Goal: Communication & Community: Answer question/provide support

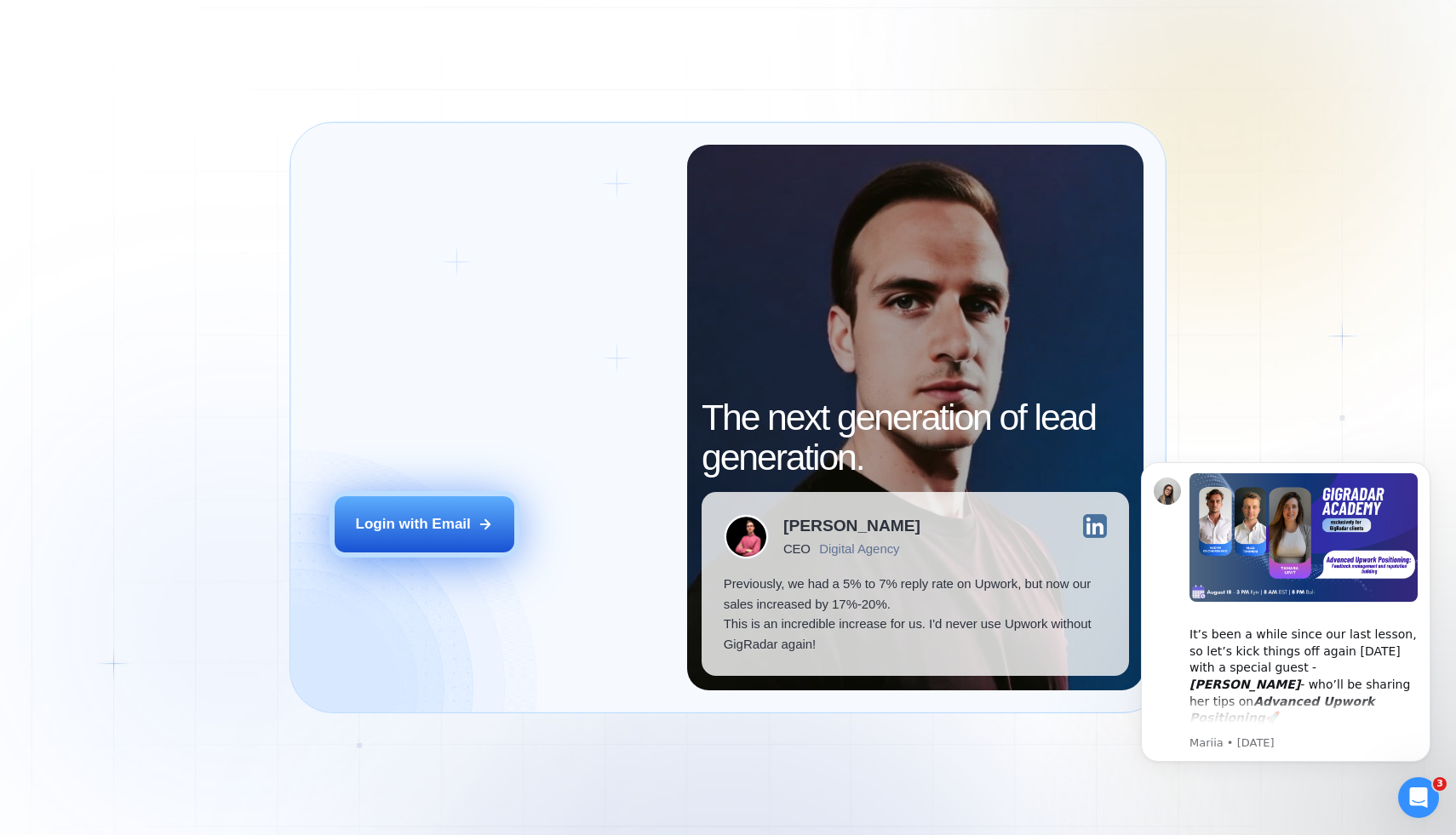
click at [423, 532] on div "Login with Email" at bounding box center [413, 524] width 115 height 20
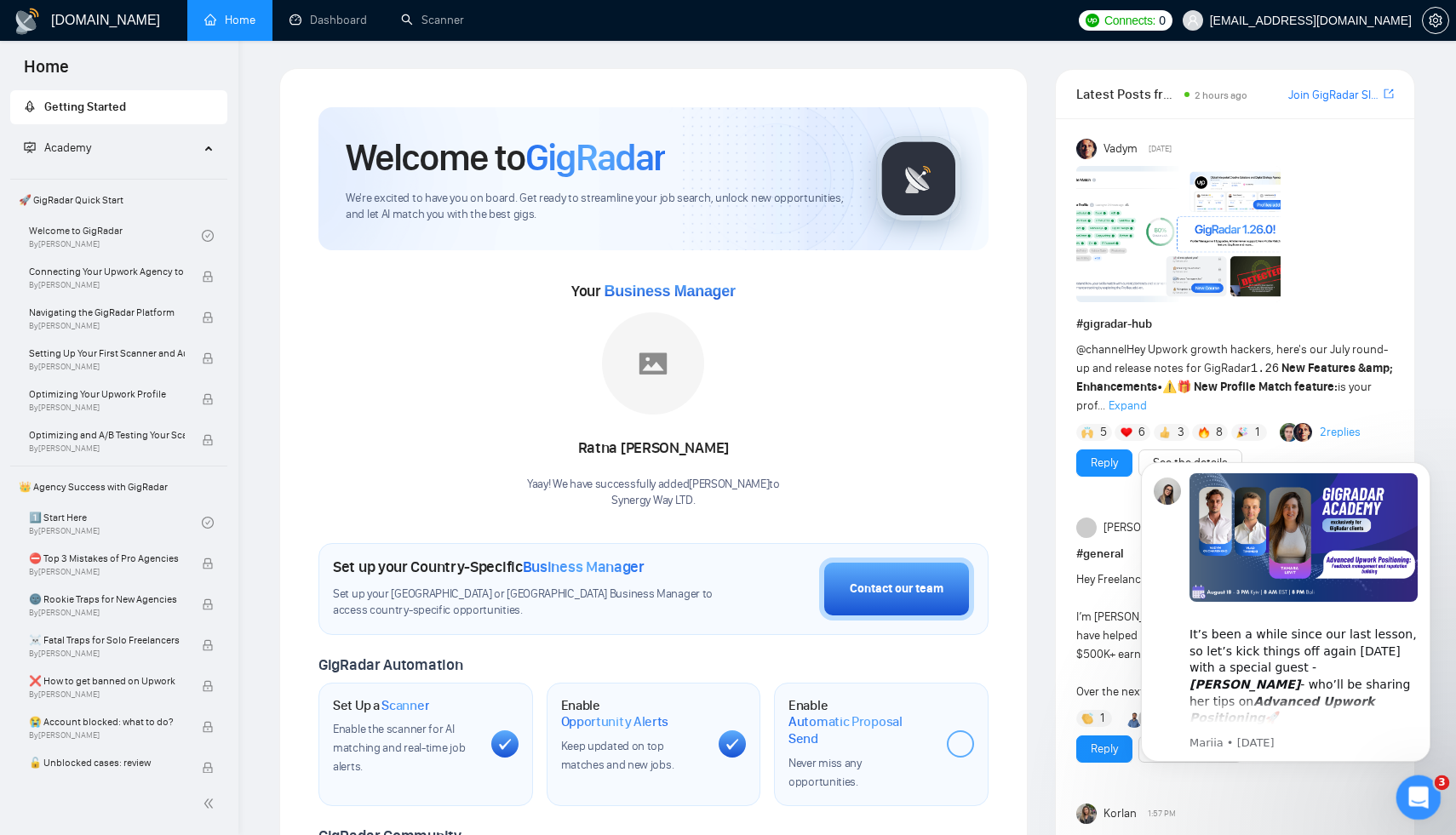
click at [1418, 801] on icon "Open Intercom Messenger" at bounding box center [1416, 795] width 29 height 29
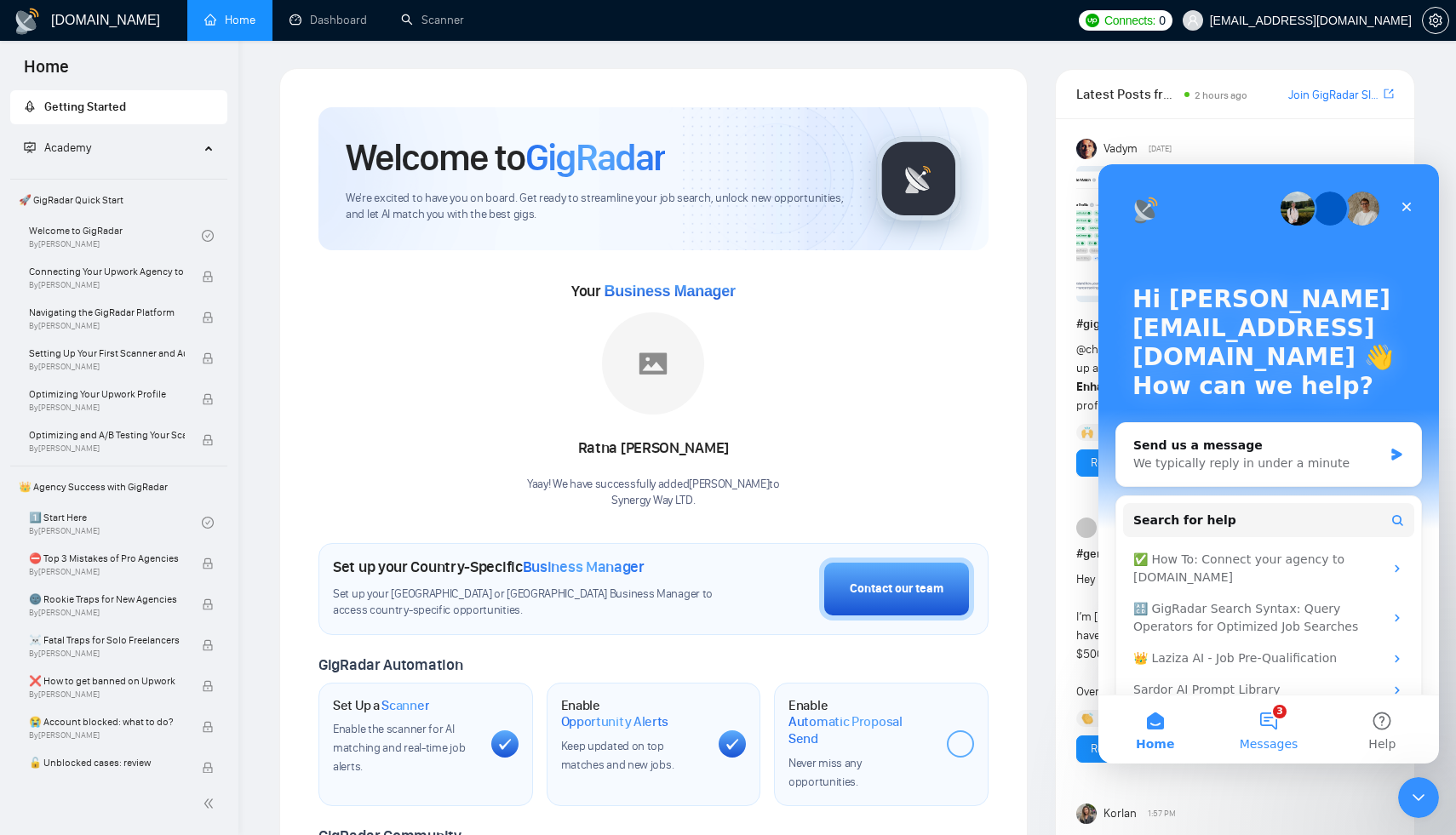
click at [1268, 732] on button "3 Messages" at bounding box center [1268, 729] width 113 height 68
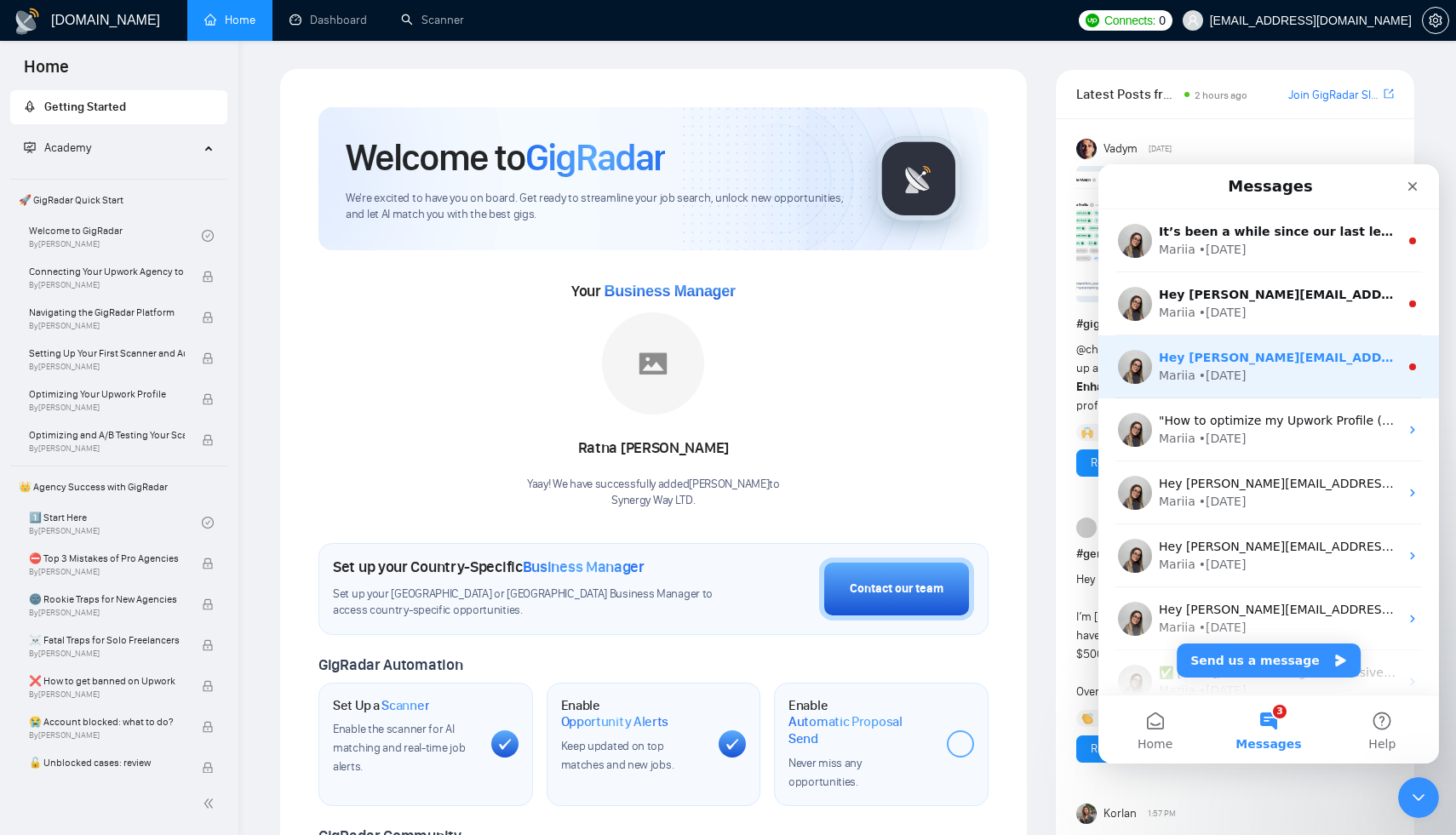
click at [1255, 365] on div "Hey zoriana.rochkai@synergy-way.com, Looks like your Upwork agency Synergy Way …" at bounding box center [1278, 358] width 240 height 17
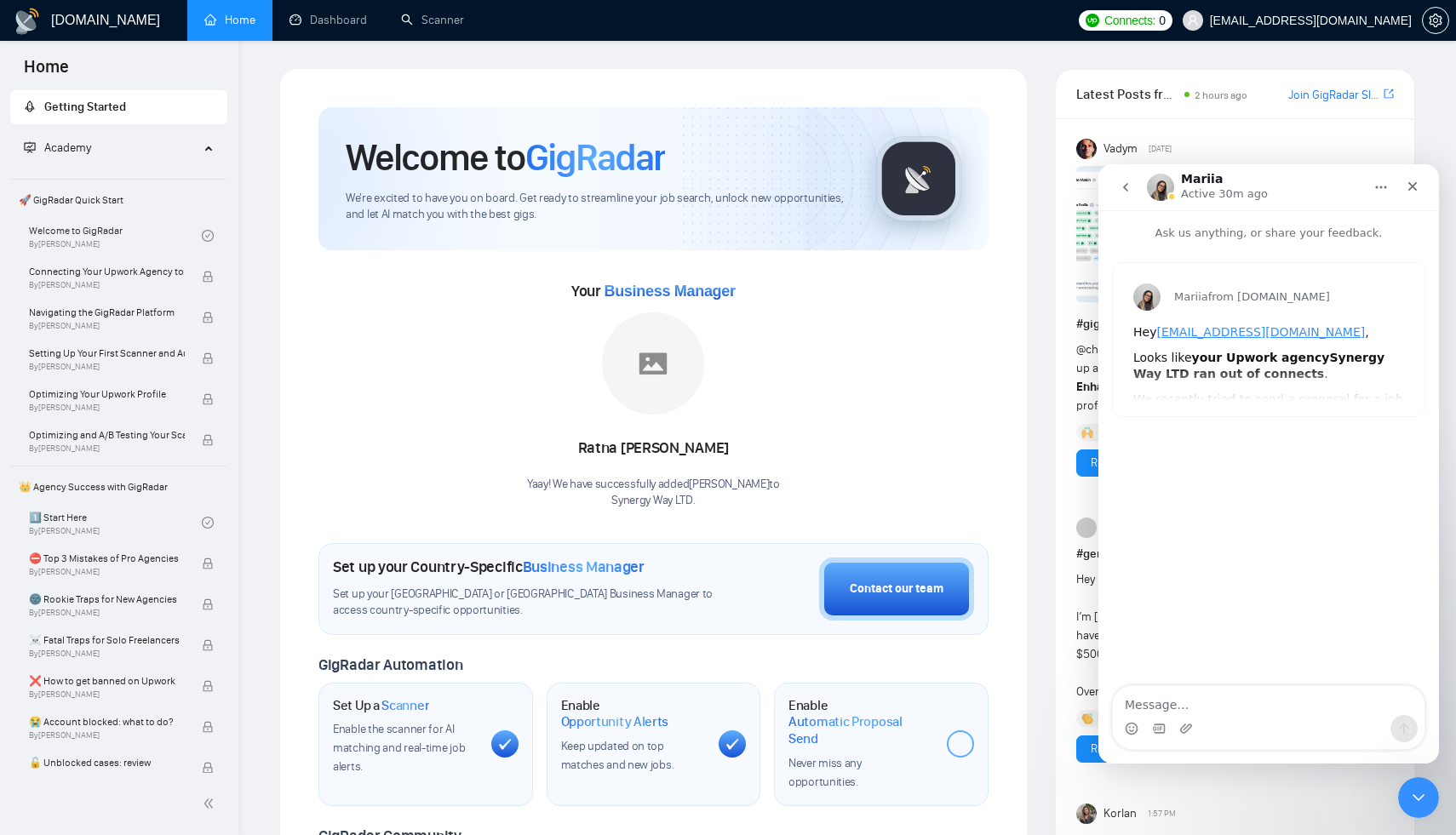
click at [1123, 188] on icon "go back" at bounding box center [1126, 187] width 6 height 8
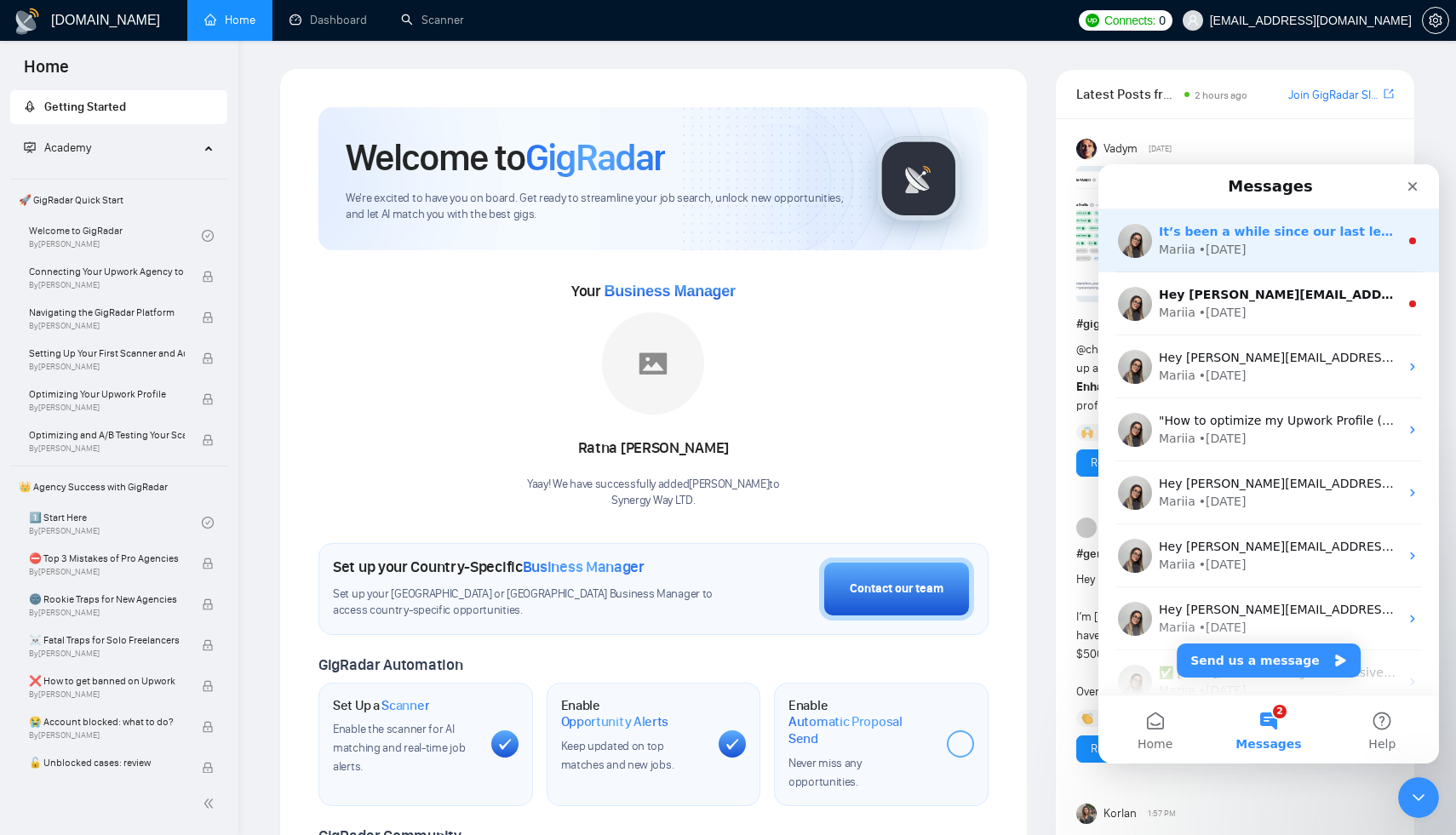
click at [1214, 255] on div "• 1d ago" at bounding box center [1223, 249] width 48 height 17
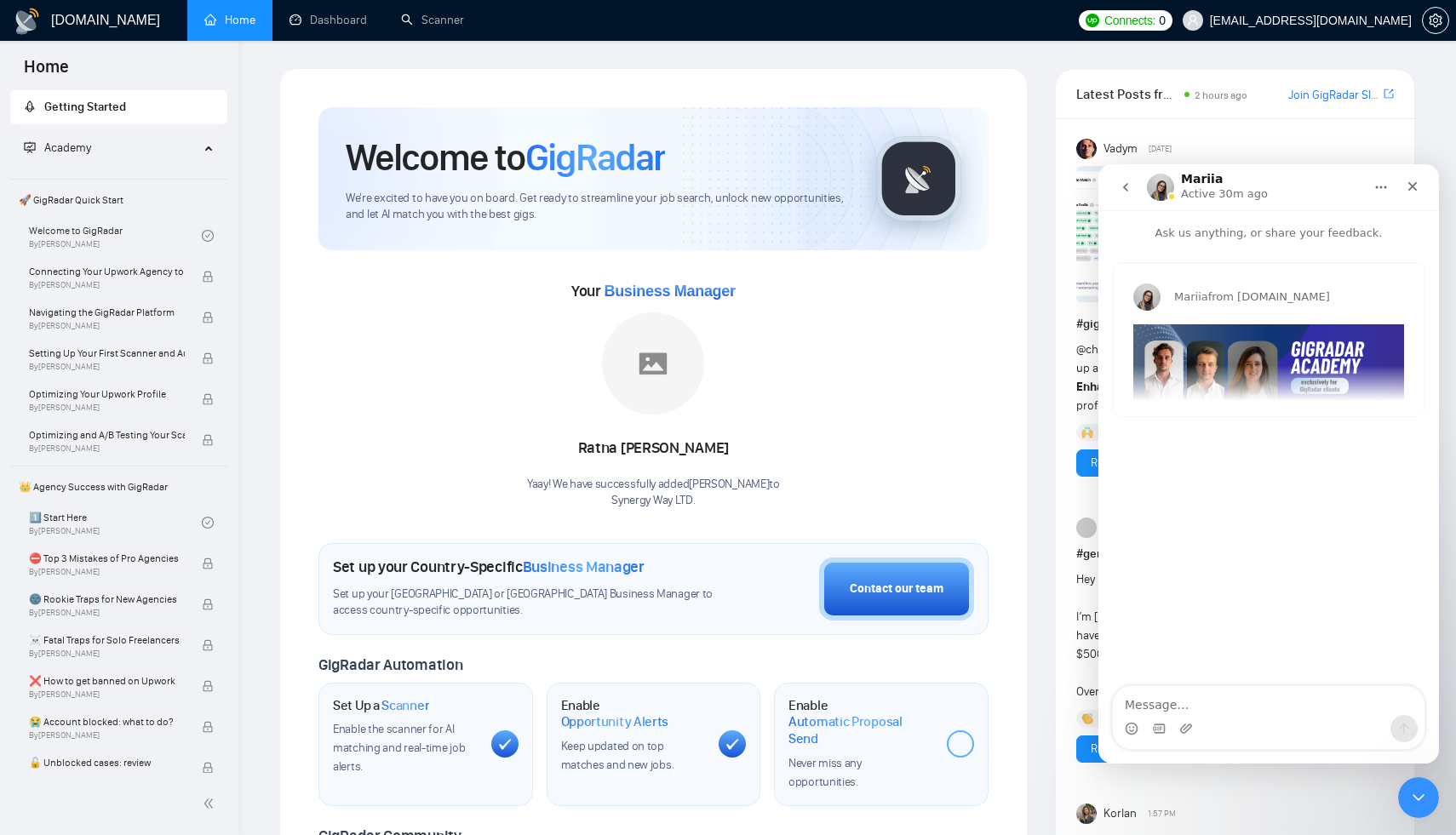
click at [1132, 189] on icon "go back" at bounding box center [1126, 187] width 14 height 14
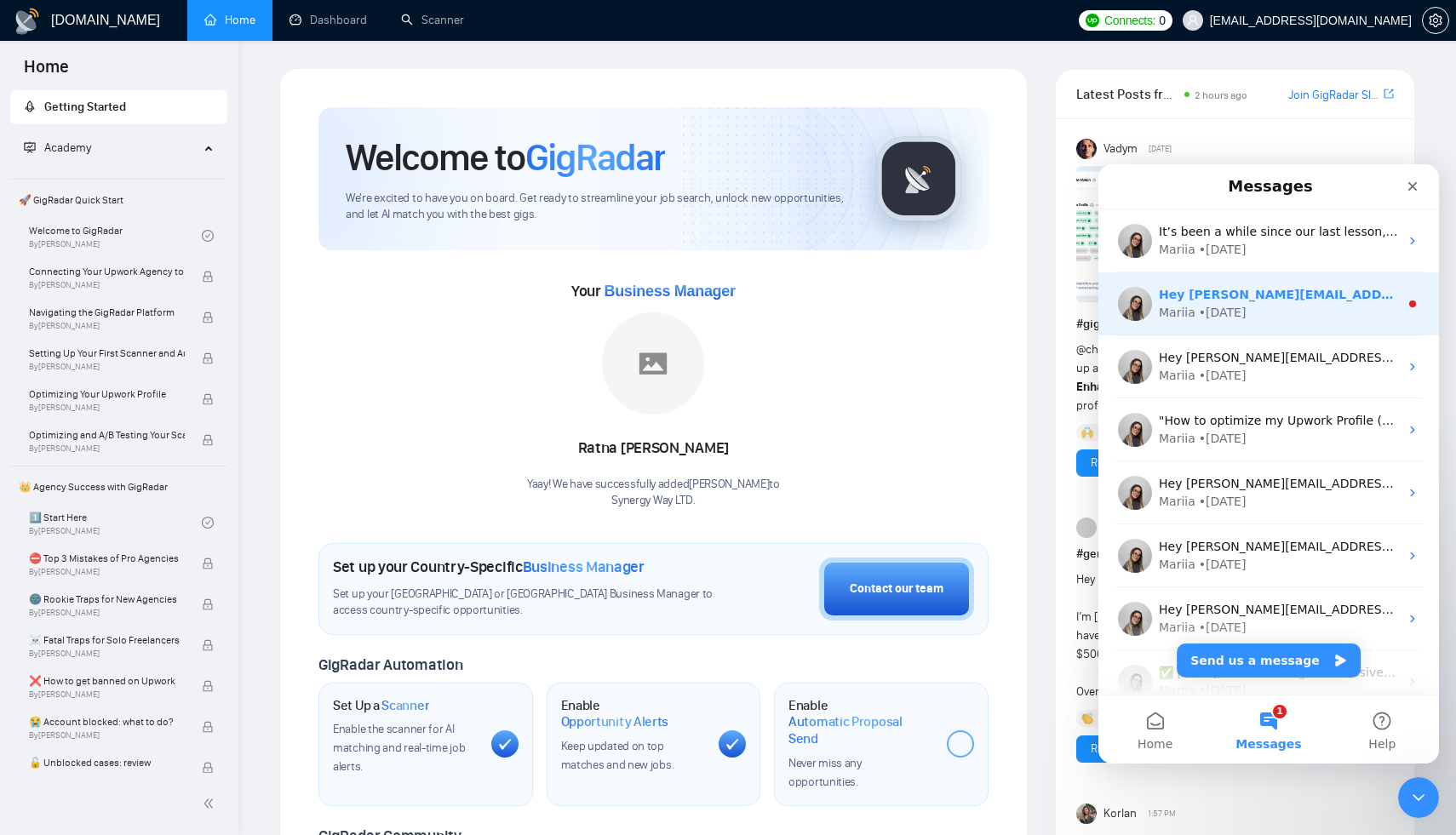
click at [1253, 306] on div "Mariia • 2d ago" at bounding box center [1278, 313] width 240 height 17
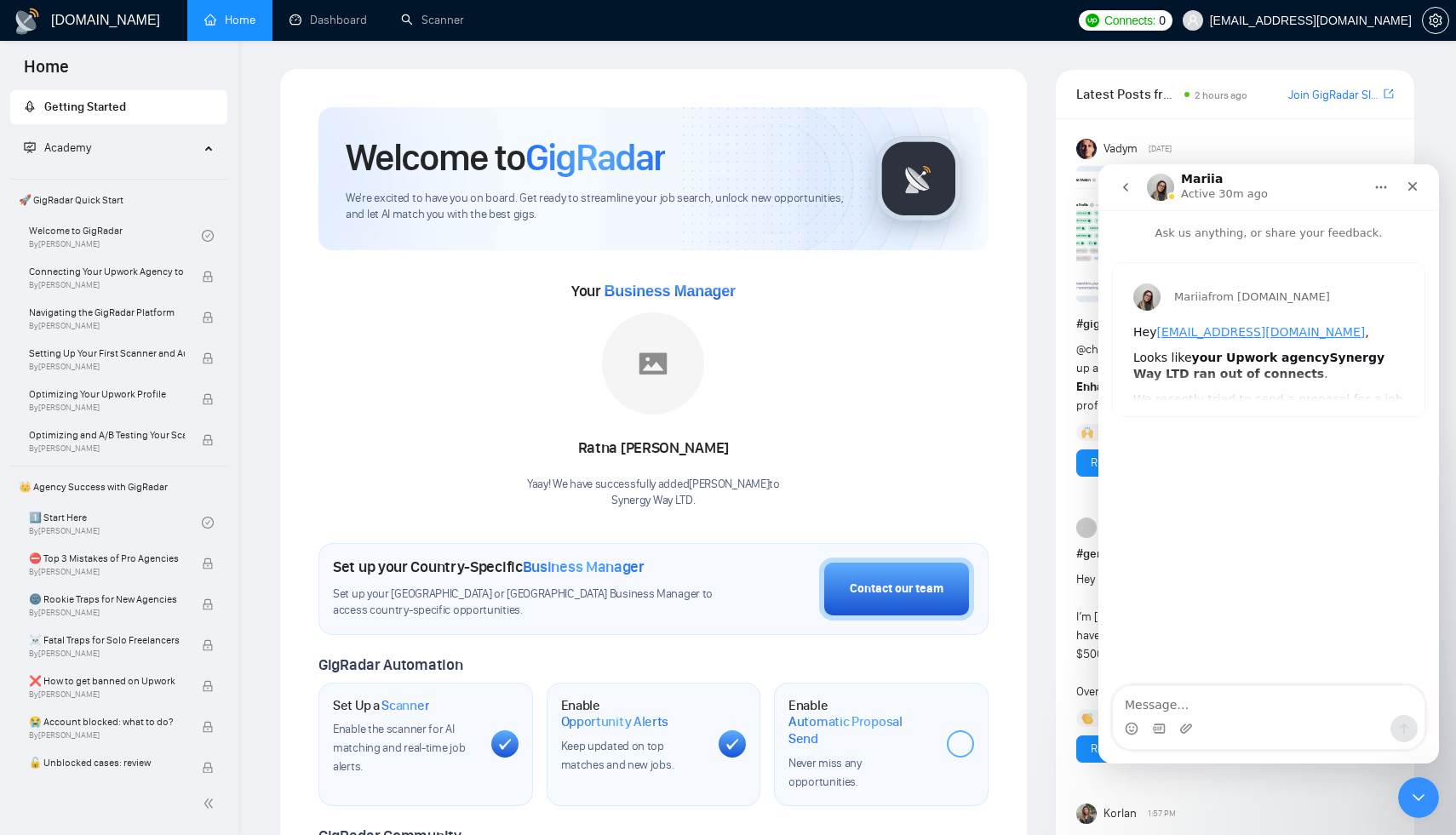
click at [1121, 182] on icon "go back" at bounding box center [1126, 187] width 14 height 14
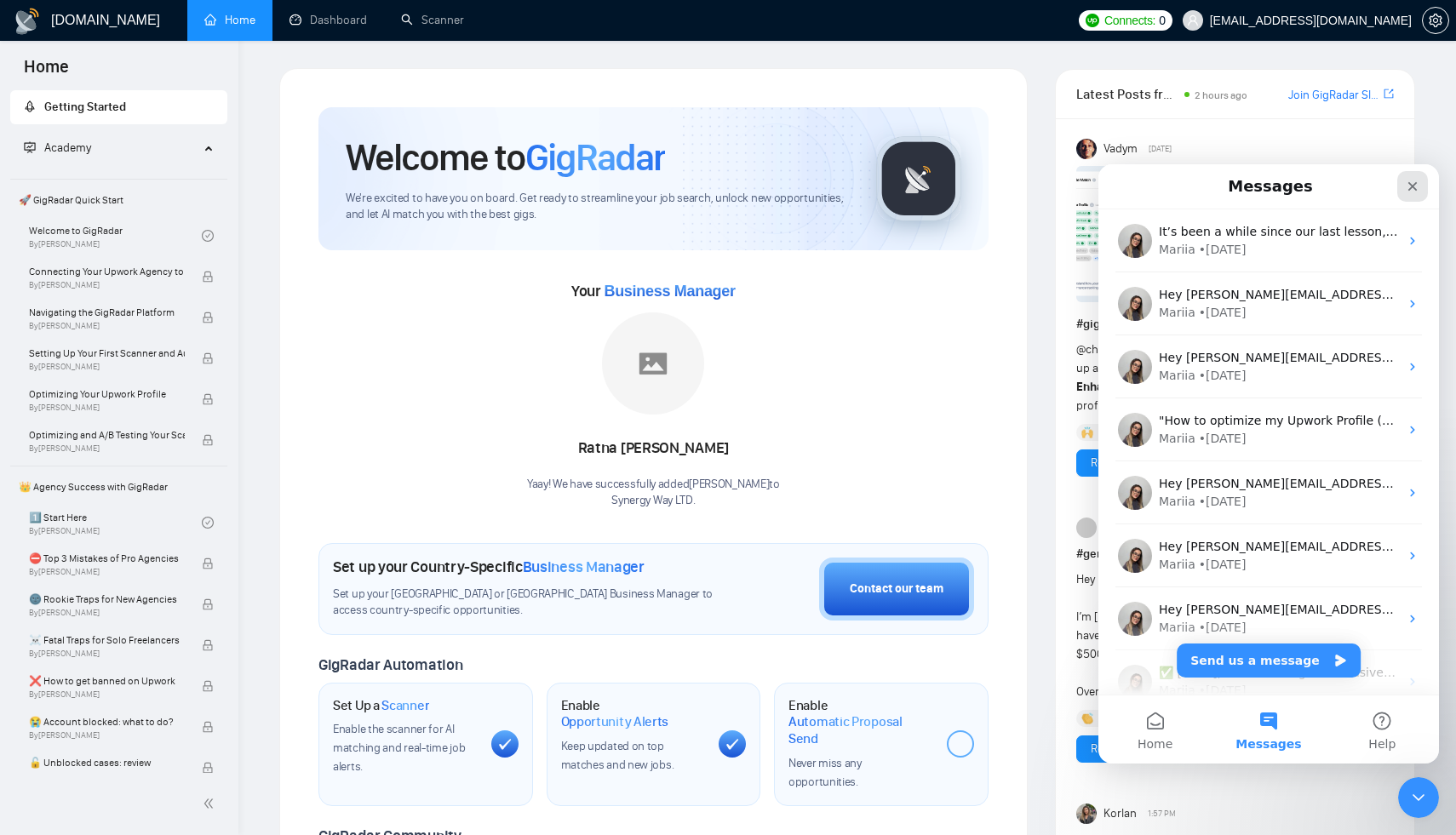
click at [1409, 191] on icon "Close" at bounding box center [1413, 186] width 14 height 14
